Goal: Task Accomplishment & Management: Use online tool/utility

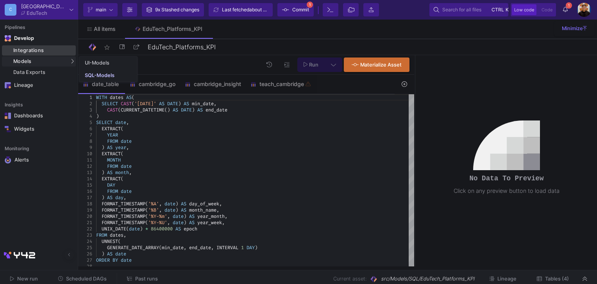
click at [52, 53] on div "Integrations" at bounding box center [43, 50] width 61 height 6
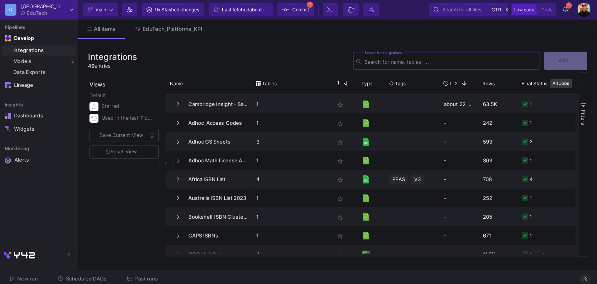
click at [583, 281] on icon at bounding box center [585, 278] width 4 height 5
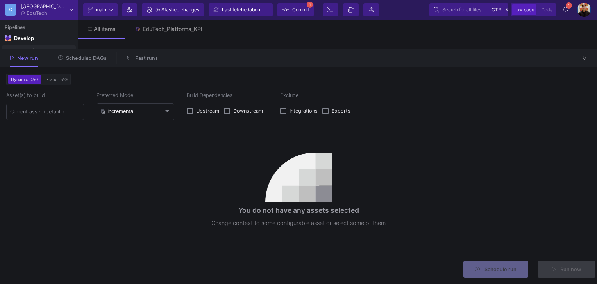
click at [581, 52] on div at bounding box center [585, 58] width 12 height 12
click at [588, 59] on button at bounding box center [585, 58] width 12 height 12
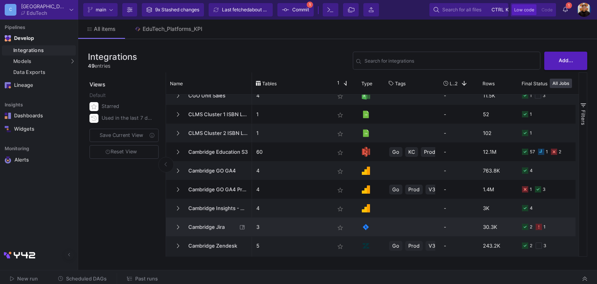
scroll to position [156, 0]
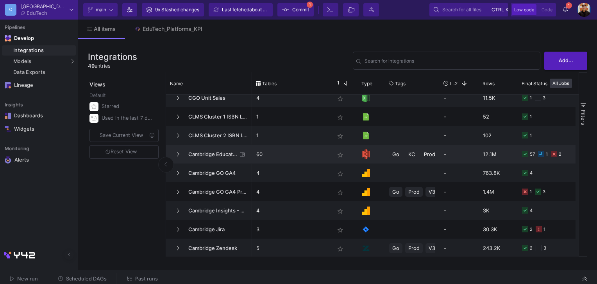
click at [213, 158] on span "Cambridge Education S3" at bounding box center [211, 154] width 54 height 18
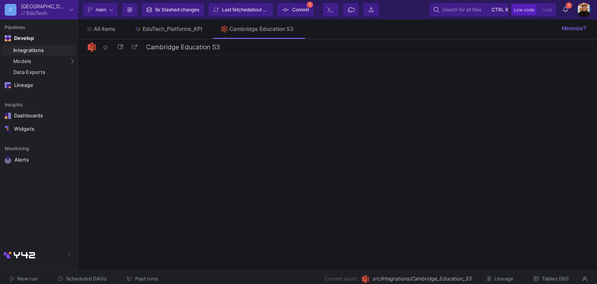
click at [552, 281] on span "Tables (60)" at bounding box center [555, 279] width 27 height 6
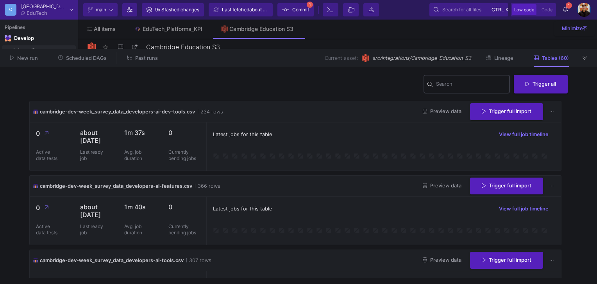
click at [467, 84] on input "Search" at bounding box center [471, 85] width 70 height 6
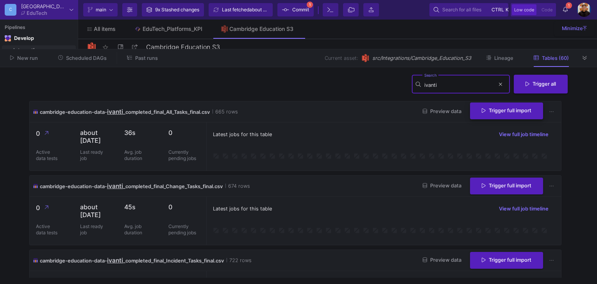
type input "ivanti"
click at [511, 111] on span "Trigger full import" at bounding box center [507, 111] width 50 height 6
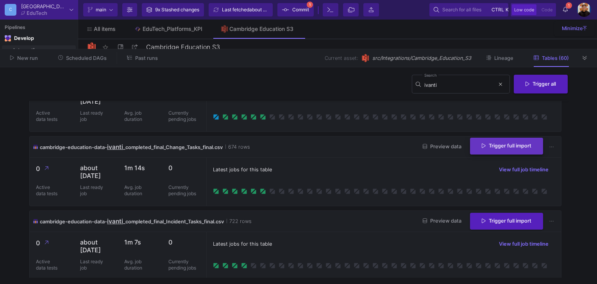
click at [513, 149] on span "Trigger full import" at bounding box center [507, 146] width 50 height 6
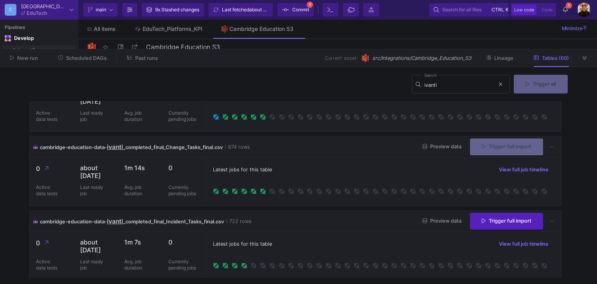
scroll to position [78, 0]
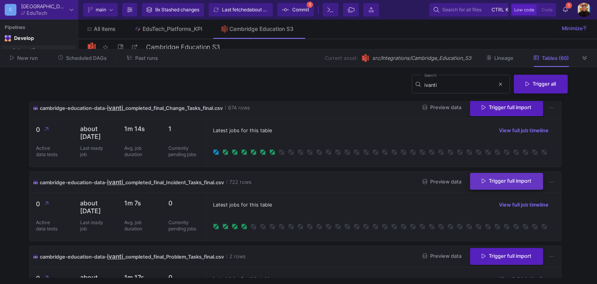
click at [488, 184] on span "Trigger full import" at bounding box center [507, 181] width 50 height 6
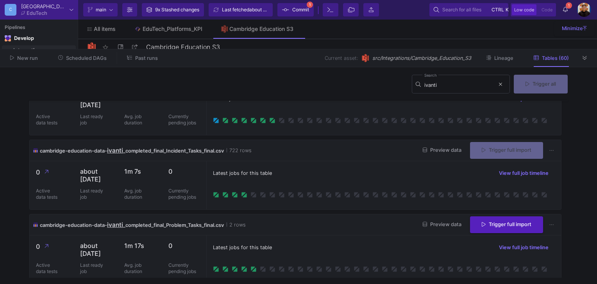
scroll to position [156, 0]
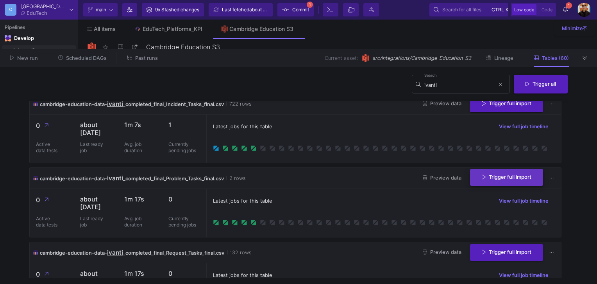
click at [502, 180] on span "Trigger full import" at bounding box center [507, 177] width 50 height 6
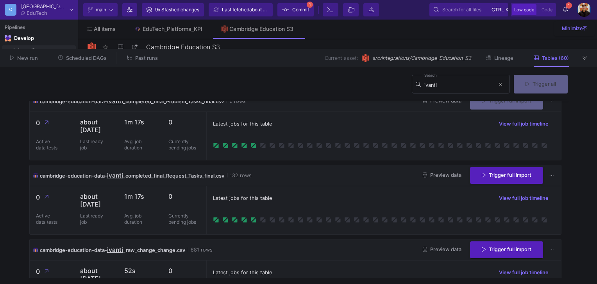
scroll to position [235, 0]
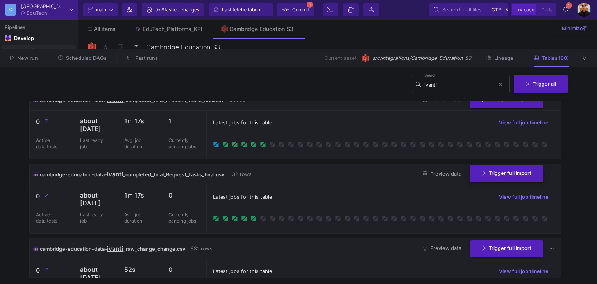
click at [502, 176] on span "Trigger full import" at bounding box center [507, 173] width 50 height 6
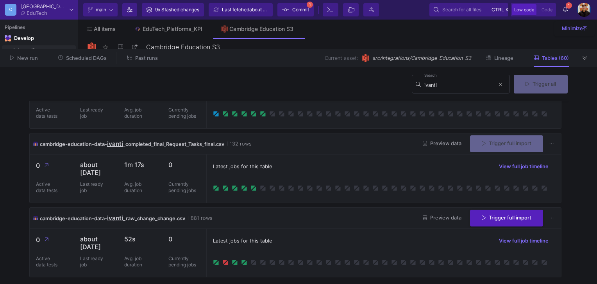
scroll to position [308, 0]
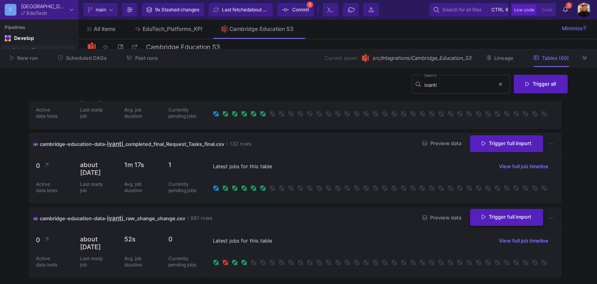
click at [513, 214] on button "Trigger full import" at bounding box center [506, 217] width 73 height 17
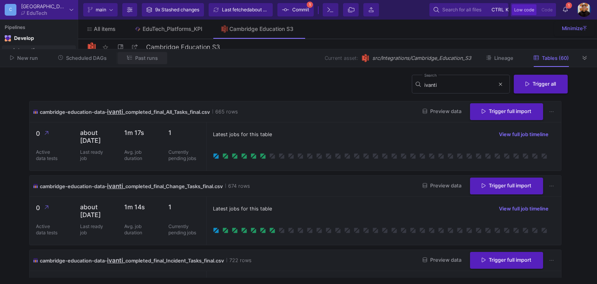
click at [150, 61] on span "Past runs" at bounding box center [146, 58] width 23 height 6
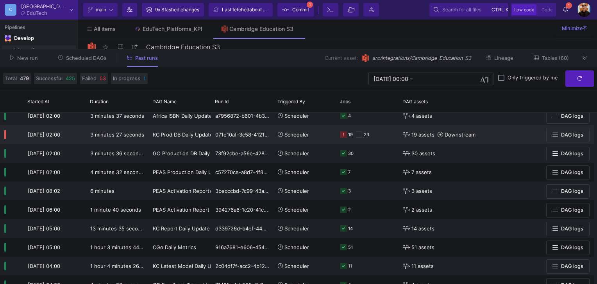
click at [376, 127] on div "19 23" at bounding box center [367, 134] width 54 height 18
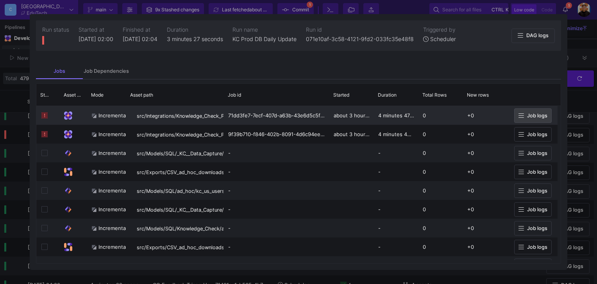
click at [523, 115] on icon at bounding box center [521, 115] width 5 height 4
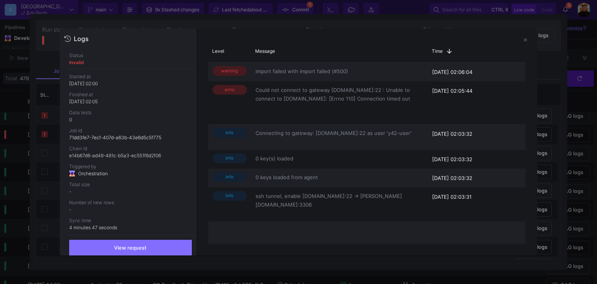
click at [569, 106] on div at bounding box center [298, 142] width 597 height 284
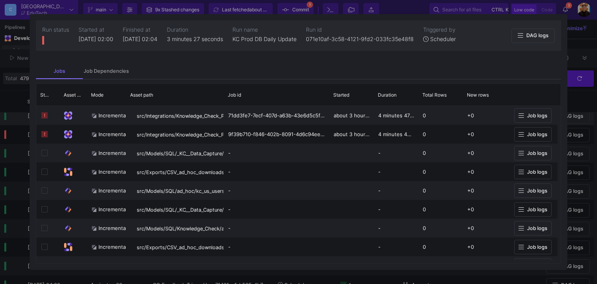
click at [571, 120] on div at bounding box center [298, 142] width 597 height 284
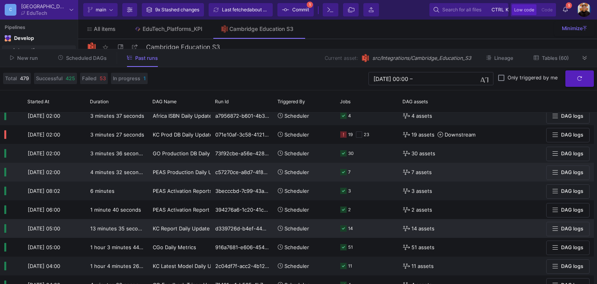
scroll to position [271, 0]
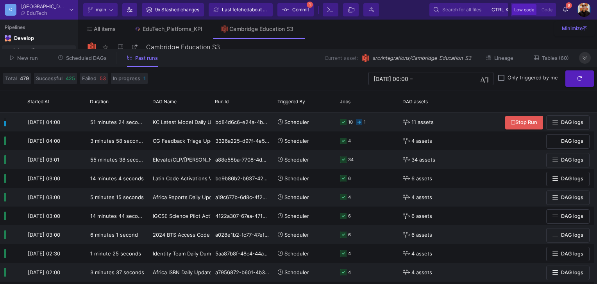
drag, startPoint x: 584, startPoint y: 58, endPoint x: 554, endPoint y: 64, distance: 30.7
click at [584, 58] on icon at bounding box center [585, 58] width 4 height 5
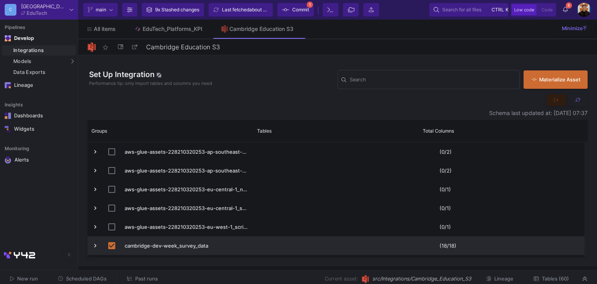
click at [548, 278] on span "Tables (60)" at bounding box center [555, 279] width 27 height 6
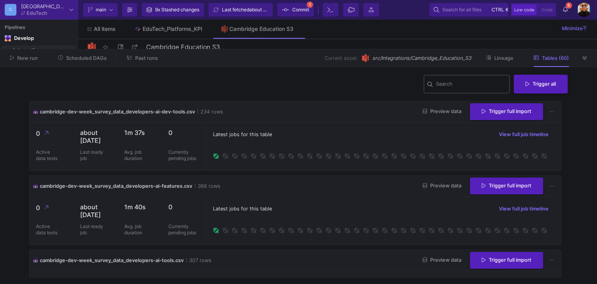
click at [455, 90] on div "Search" at bounding box center [471, 83] width 70 height 20
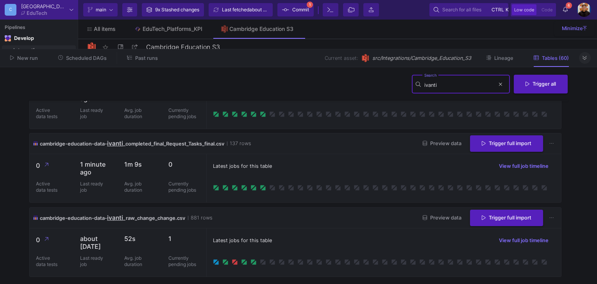
type input "ivanti"
click at [587, 56] on icon at bounding box center [585, 58] width 4 height 4
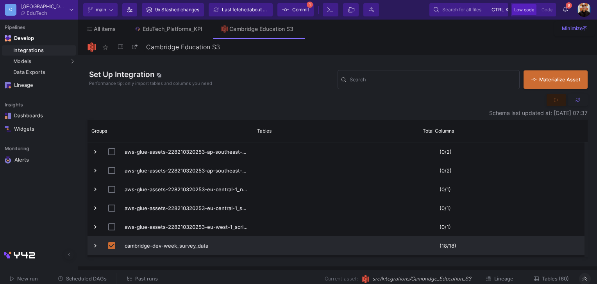
click at [91, 277] on span "Scheduled DAGs" at bounding box center [86, 279] width 41 height 6
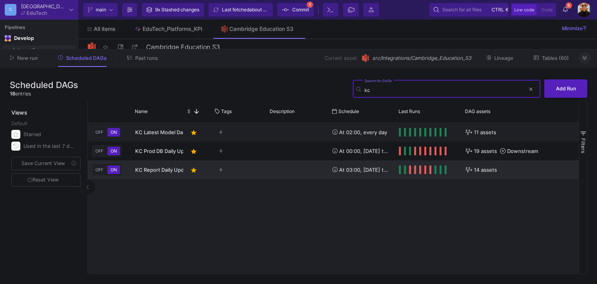
type input "kc"
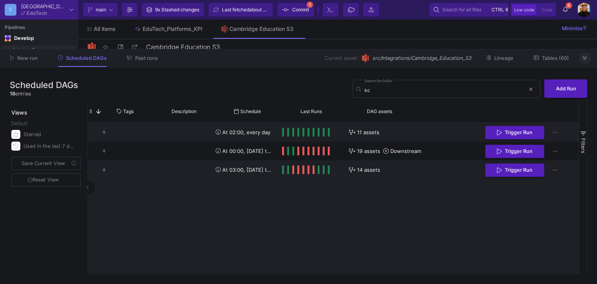
drag, startPoint x: 351, startPoint y: 197, endPoint x: 427, endPoint y: 200, distance: 75.5
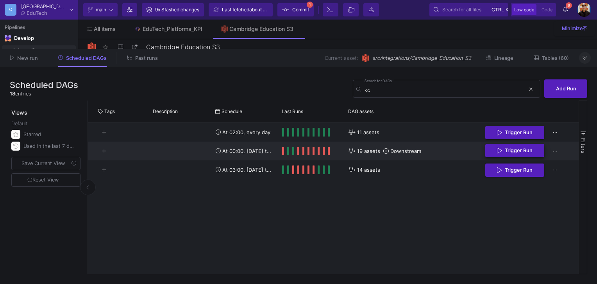
click at [515, 149] on span "Trigger Run" at bounding box center [519, 150] width 28 height 6
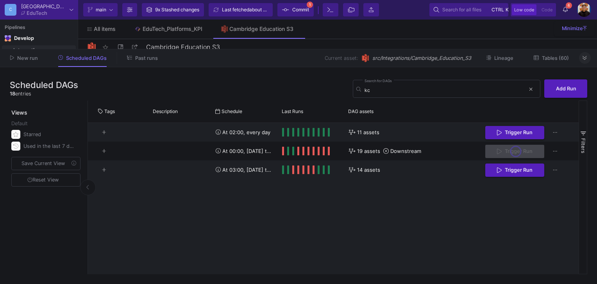
click at [142, 61] on span "Past runs" at bounding box center [146, 58] width 23 height 6
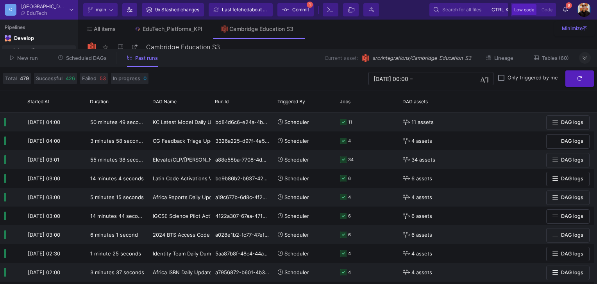
click at [100, 63] on button "Scheduled DAGs" at bounding box center [83, 58] width 68 height 12
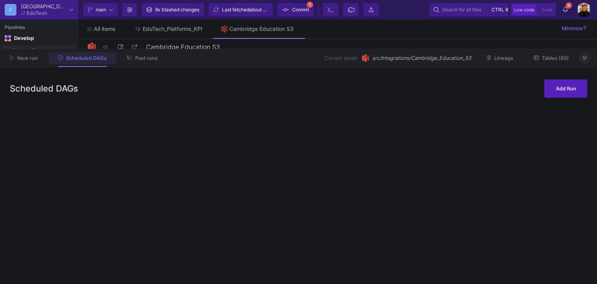
click at [136, 63] on button "Past runs" at bounding box center [143, 58] width 50 height 12
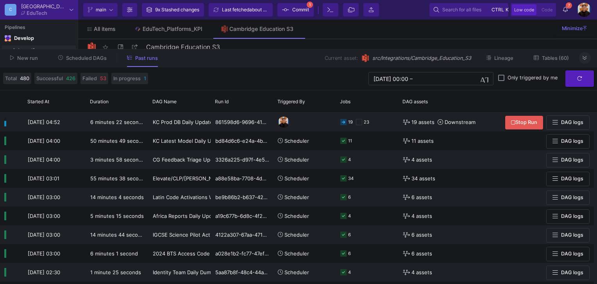
click at [584, 58] on icon at bounding box center [585, 58] width 4 height 5
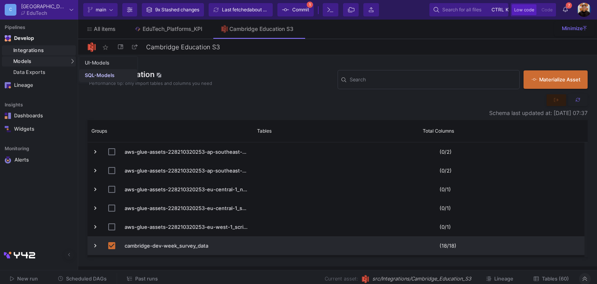
click at [90, 70] on link "SQL-Models" at bounding box center [108, 75] width 58 height 13
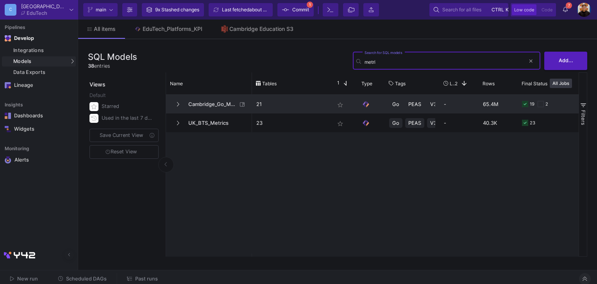
type input "metri"
click at [212, 100] on span "Cambridge_Go_Metrics" at bounding box center [211, 104] width 54 height 18
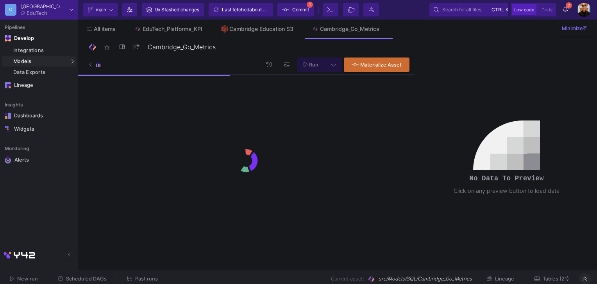
click at [548, 272] on div "New run Scheduled DAGs Past runs Current asset: src/Models/SQL/Cambridge_Go_Met…" at bounding box center [298, 279] width 597 height 18
click at [555, 277] on span "Tables (21)" at bounding box center [556, 279] width 26 height 6
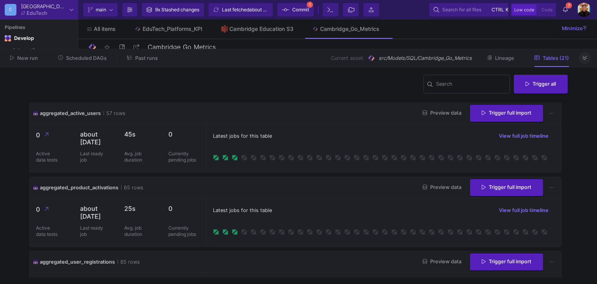
scroll to position [33, 0]
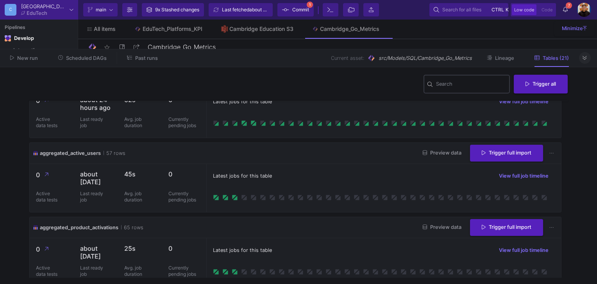
click at [455, 84] on input "Search" at bounding box center [471, 85] width 70 height 6
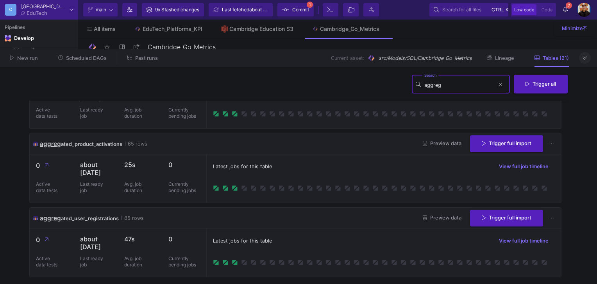
scroll to position [64, 0]
type input "aggreg"
click at [514, 214] on span "Trigger full import" at bounding box center [507, 217] width 50 height 6
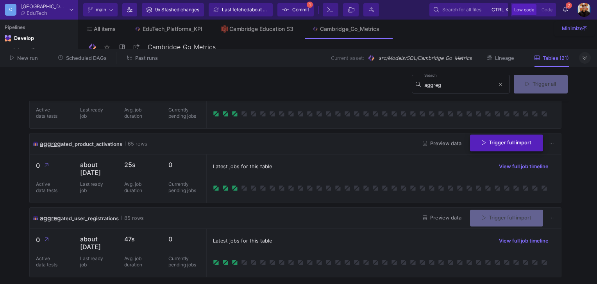
click at [505, 134] on button "Trigger full import" at bounding box center [506, 142] width 73 height 17
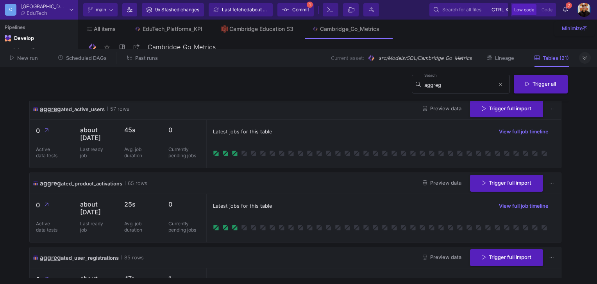
scroll to position [0, 0]
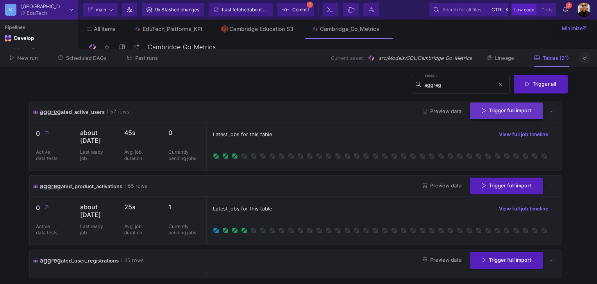
click at [510, 112] on span "Trigger full import" at bounding box center [507, 111] width 50 height 6
